Goal: Information Seeking & Learning: Learn about a topic

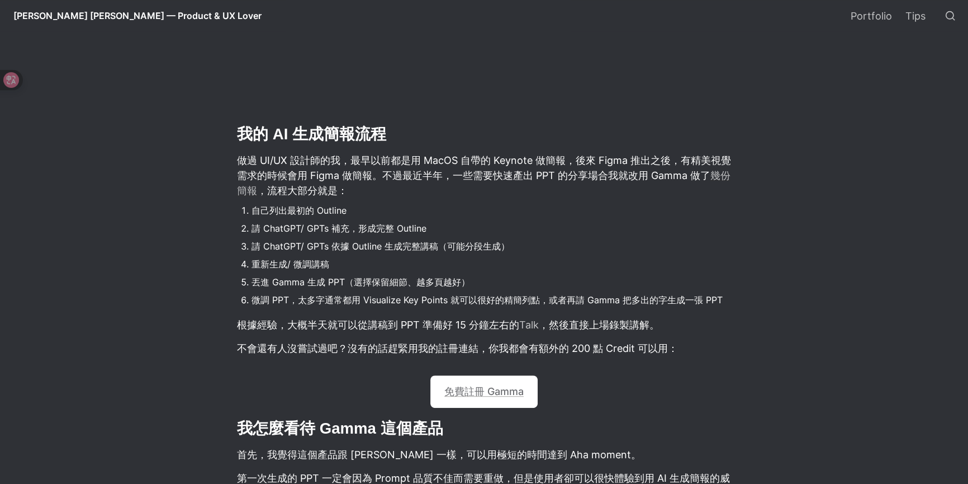
scroll to position [593, 0]
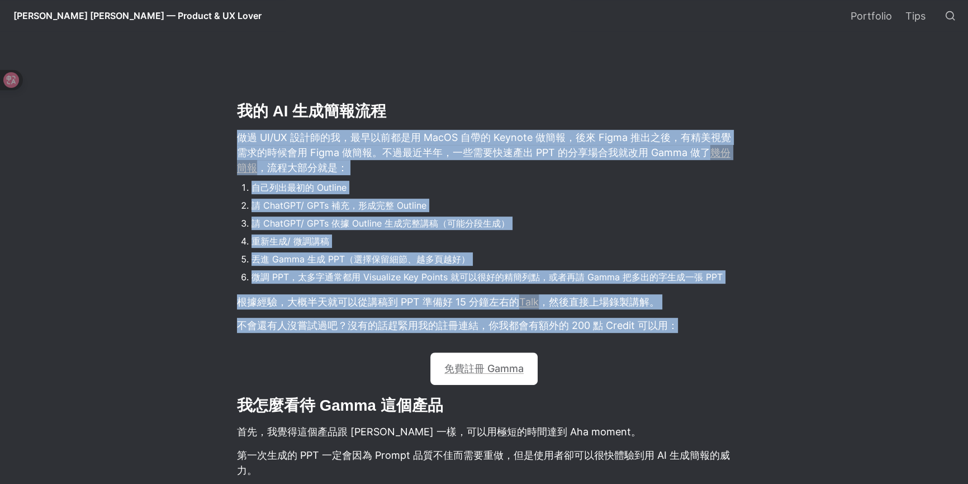
drag, startPoint x: 717, startPoint y: 119, endPoint x: 724, endPoint y: 319, distance: 200.3
click at [724, 319] on p "不會還有人沒嘗試過吧？沒有的話趕緊用我的註冊連結，你我都會有額外的 200 點 Credit 可以用：" at bounding box center [484, 325] width 497 height 18
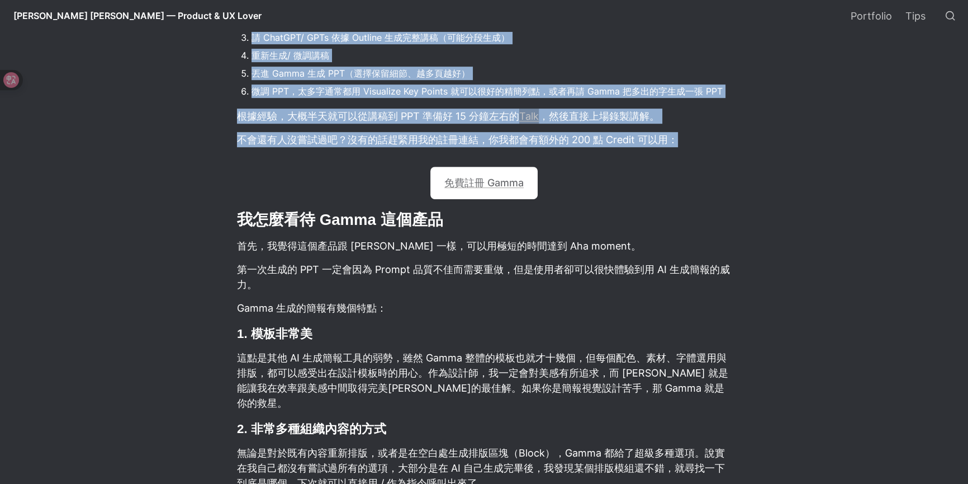
scroll to position [830, 0]
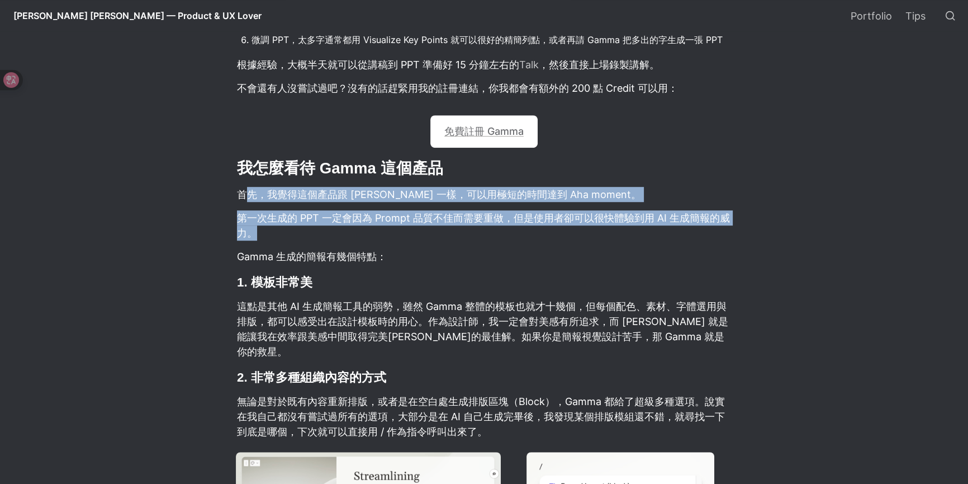
drag, startPoint x: 245, startPoint y: 197, endPoint x: 683, endPoint y: 233, distance: 439.9
click at [521, 242] on p "第一次生成的 PPT 一定會因為 Prompt 品質不佳而需要重做，但是使用者卻可以很快體驗到用 AI 生成簡報的威力。" at bounding box center [484, 226] width 497 height 34
click at [526, 229] on p "第一次生成的 PPT 一定會因為 Prompt 品質不佳而需要重做，但是使用者卻可以很快體驗到用 AI 生成簡報的威力。" at bounding box center [484, 226] width 497 height 34
click at [400, 223] on p "第一次生成的 PPT 一定會因為 Prompt 品質不佳而需要重做，但是使用者卻可以很快體驗到用 AI 生成簡報的威力。" at bounding box center [484, 226] width 497 height 34
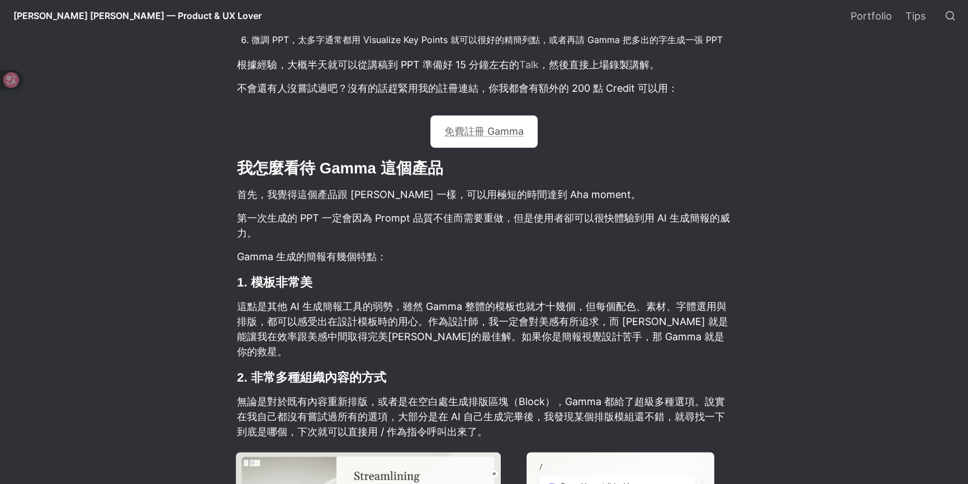
click at [349, 219] on p "第一次生成的 PPT 一定會因為 Prompt 品質不佳而需要重做，但是使用者卻可以很快體驗到用 AI 生成簡報的威力。" at bounding box center [484, 226] width 497 height 34
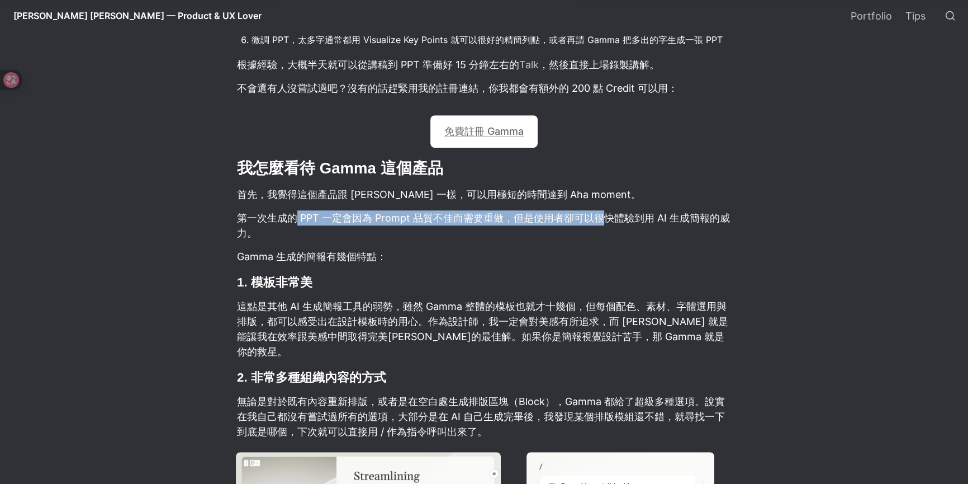
drag, startPoint x: 301, startPoint y: 215, endPoint x: 599, endPoint y: 223, distance: 298.1
click at [599, 223] on p "第一次生成的 PPT 一定會因為 Prompt 品質不佳而需要重做，但是使用者卻可以很快體驗到用 AI 生成簡報的威力。" at bounding box center [484, 226] width 497 height 34
click at [599, 222] on p "第一次生成的 PPT 一定會因為 Prompt 品質不佳而需要重做，但是使用者卻可以很快體驗到用 AI 生成簡報的威力。" at bounding box center [484, 226] width 497 height 34
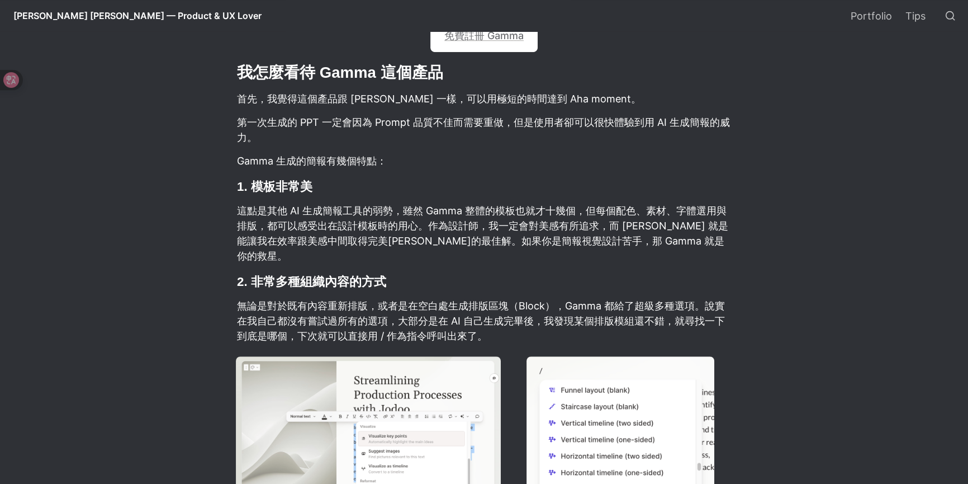
scroll to position [949, 0]
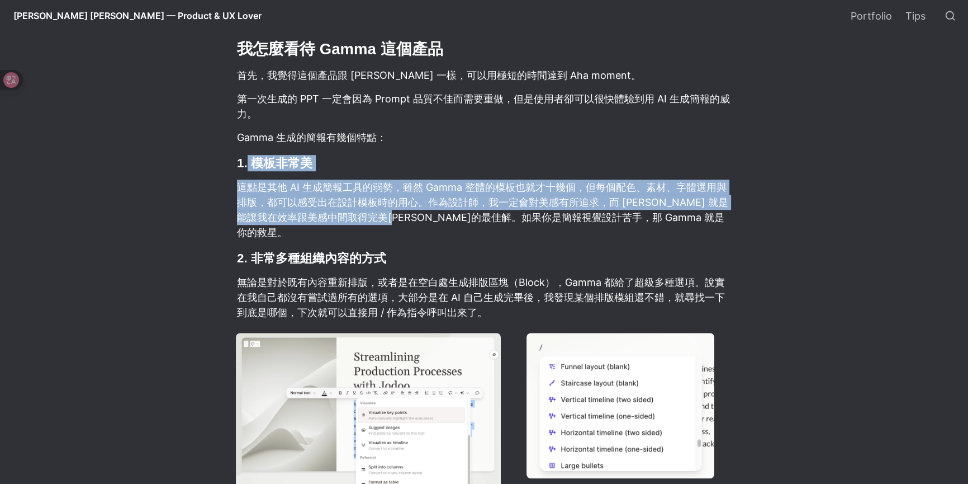
drag, startPoint x: 249, startPoint y: 167, endPoint x: 440, endPoint y: 221, distance: 198.2
click at [440, 221] on article "Gamma 應該是 [DATE]最紅的 AI 生成 PPT 簡報工具了，只要簡單的寫一句 Prompt，就可以給你一份 10 頁左右的簡報。如果你還沒有嘗試過…" at bounding box center [484, 492] width 604 height 2188
click at [436, 218] on p "這點是其他 AI 生成簡報工具的弱勢，雖然 Gamma 整體的模板也就才十幾個，但每個配色、素材、字體選用與排版，都可以感受出在設計模板時的用心。作為設計師，…" at bounding box center [484, 210] width 497 height 64
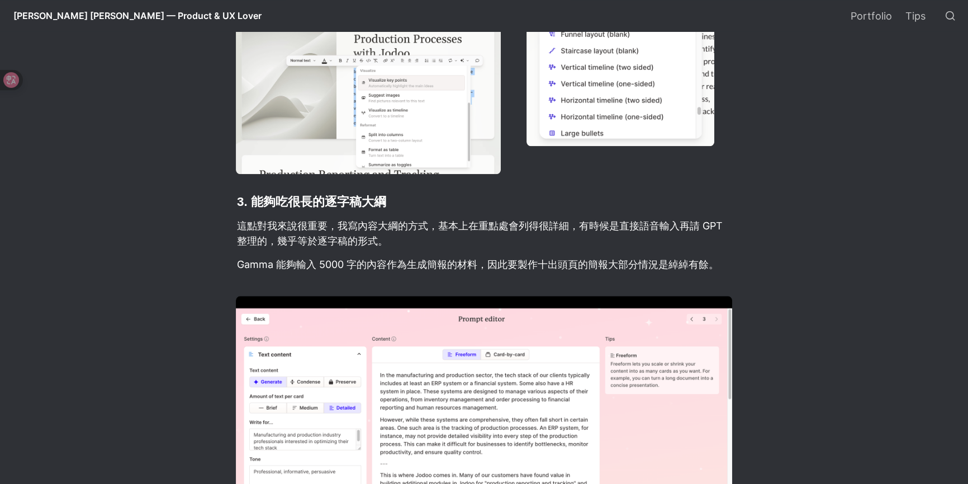
scroll to position [1304, 0]
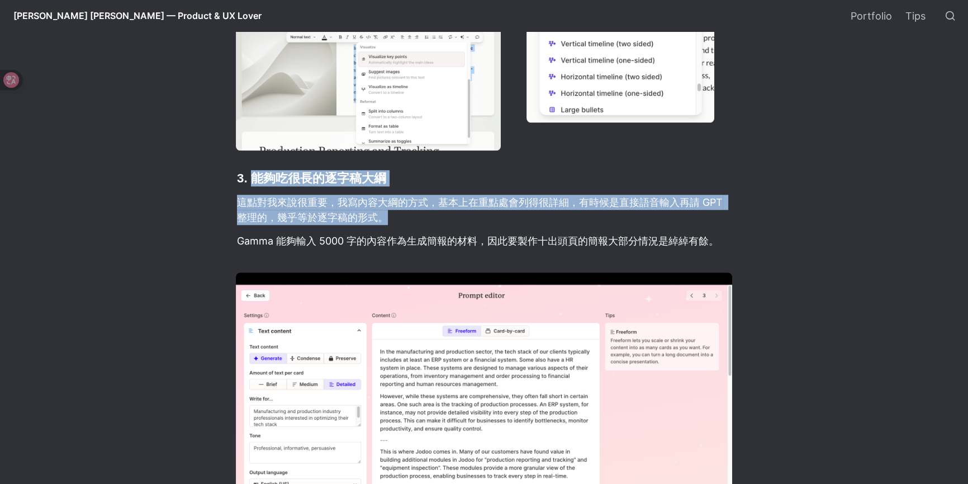
drag, startPoint x: 253, startPoint y: 166, endPoint x: 402, endPoint y: 196, distance: 152.3
click at [402, 196] on article "Gamma 應該是 [DATE]最紅的 AI 生成 PPT 簡報工具了，只要簡單的寫一句 Prompt，就可以給你一份 10 頁左右的簡報。如果你還沒有嘗試過…" at bounding box center [484, 137] width 604 height 2188
click at [397, 197] on p "這點對我來說很重要，我寫內容大綱的方式，基本上在重點處會列得很詳細，有時候是直接語音輸入再請 GPT 整理的，幾乎等於逐字稿的形式。" at bounding box center [484, 210] width 497 height 34
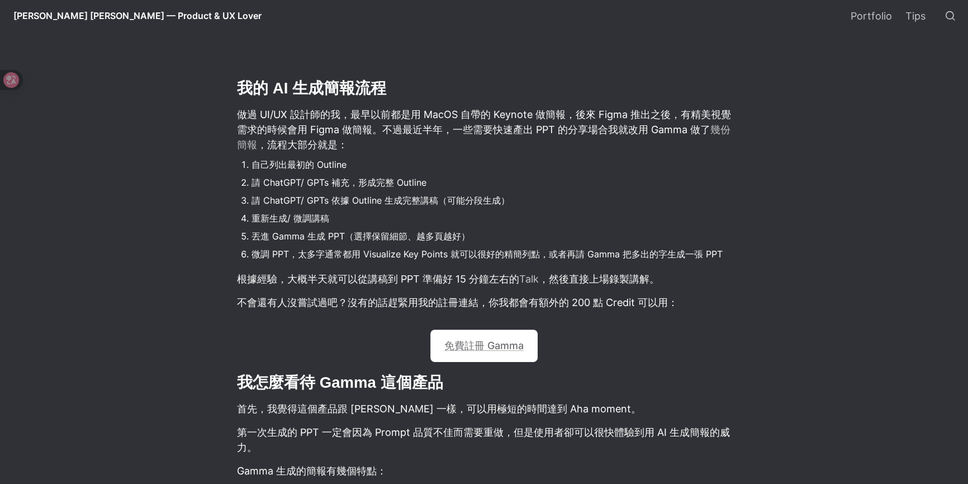
scroll to position [593, 0]
